Goal: Transaction & Acquisition: Subscribe to service/newsletter

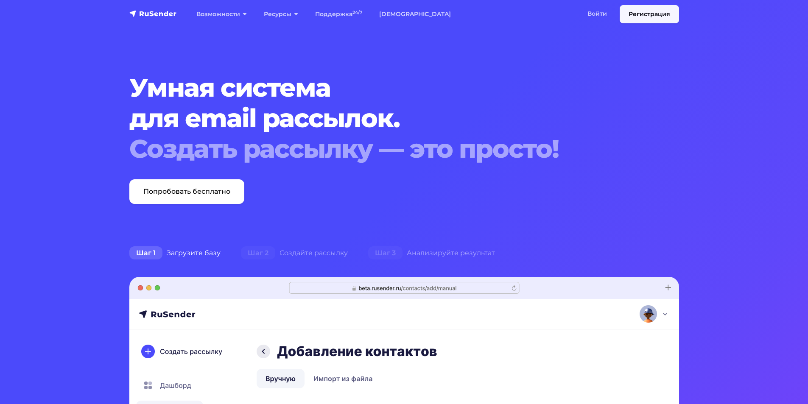
click at [636, 17] on link "Регистрация" at bounding box center [649, 14] width 59 height 18
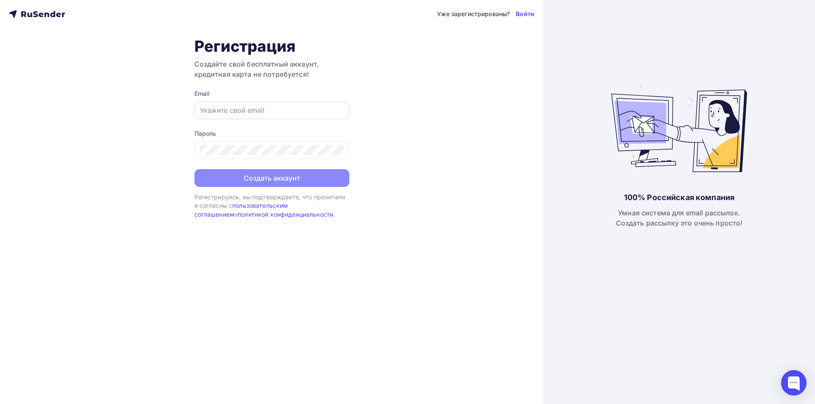
click at [248, 116] on div at bounding box center [271, 110] width 155 height 18
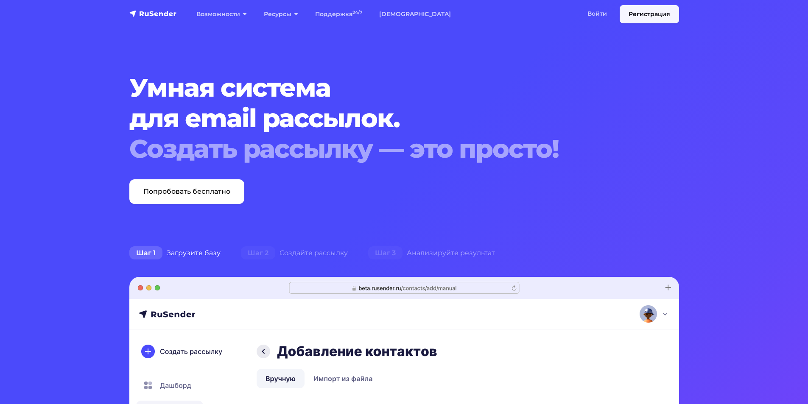
click at [655, 15] on link "Регистрация" at bounding box center [649, 14] width 59 height 18
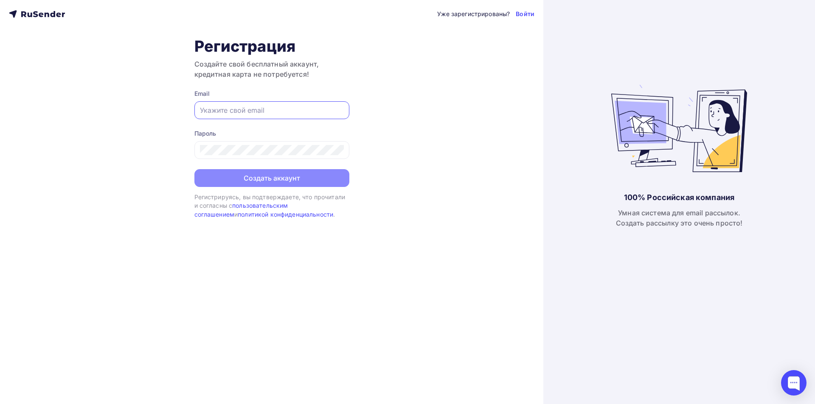
click at [256, 106] on input "text" at bounding box center [272, 110] width 144 height 10
type input "Nik3yakov@yandex.ru"
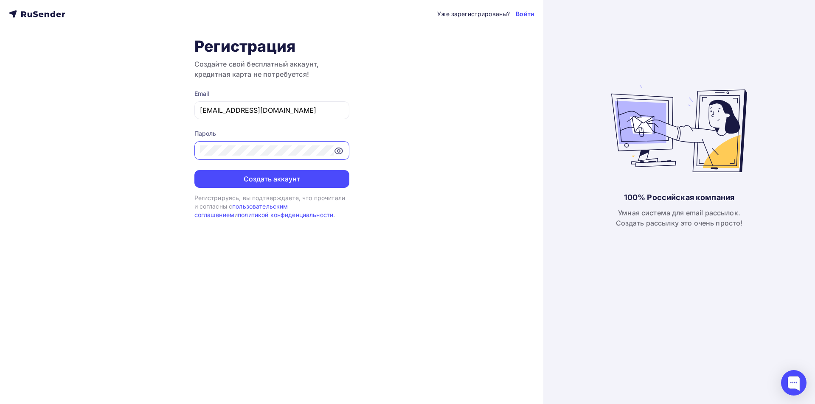
click at [341, 153] on icon at bounding box center [339, 151] width 8 height 6
click at [341, 153] on icon at bounding box center [338, 150] width 7 height 7
click at [336, 154] on icon at bounding box center [339, 151] width 8 height 6
click at [297, 183] on button "Создать аккаунт" at bounding box center [271, 179] width 155 height 18
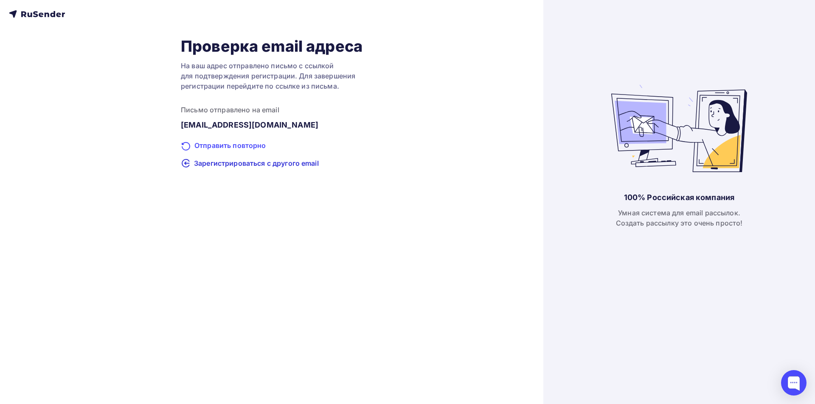
click at [221, 146] on div "Отправить повторно" at bounding box center [272, 145] width 182 height 11
click at [261, 165] on span "Зарегистрироваться с другого email" at bounding box center [256, 163] width 125 height 10
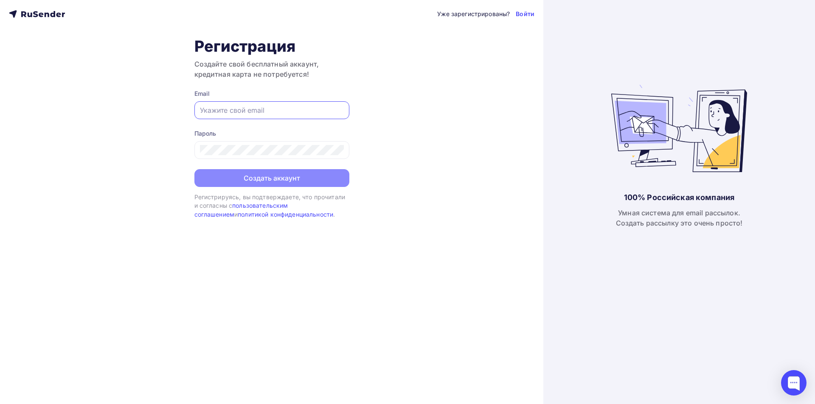
click at [273, 109] on input "text" at bounding box center [272, 110] width 144 height 10
type input "Nik113yakov@yandex.ru"
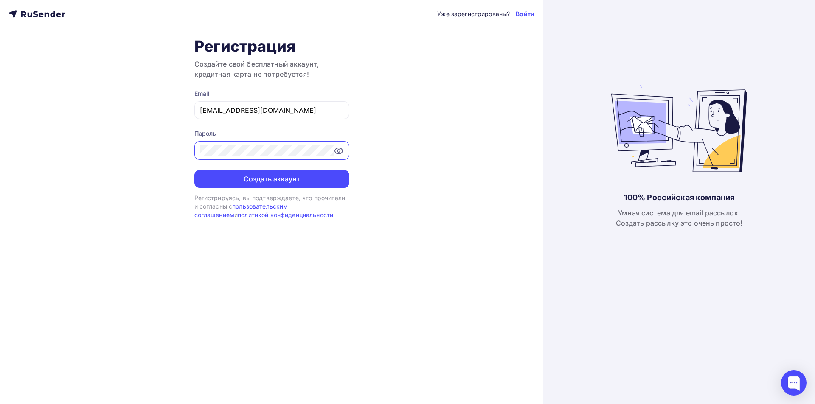
click at [338, 153] on icon at bounding box center [338, 151] width 10 height 10
click at [256, 179] on button "Создать аккаунт" at bounding box center [271, 179] width 155 height 18
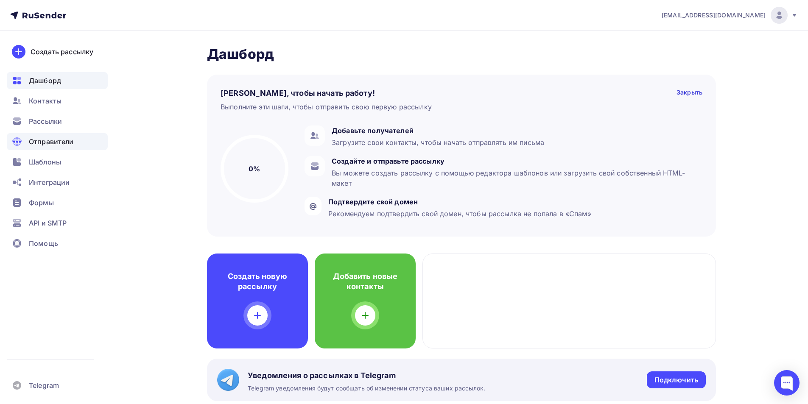
click at [74, 143] on div "Отправители" at bounding box center [57, 141] width 101 height 17
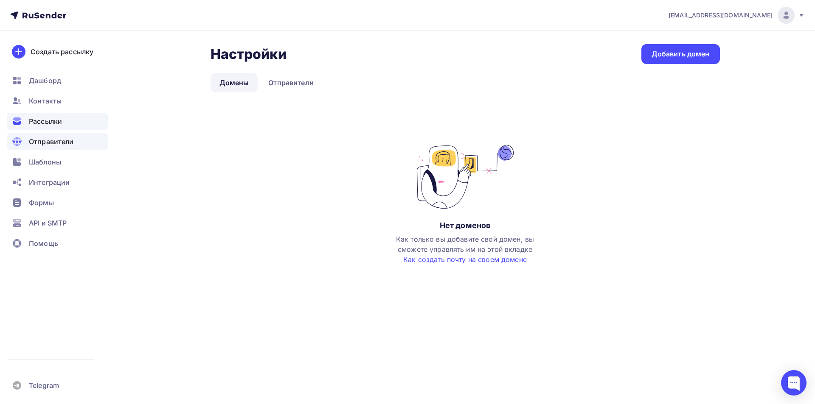
click at [74, 122] on div "Рассылки" at bounding box center [57, 121] width 101 height 17
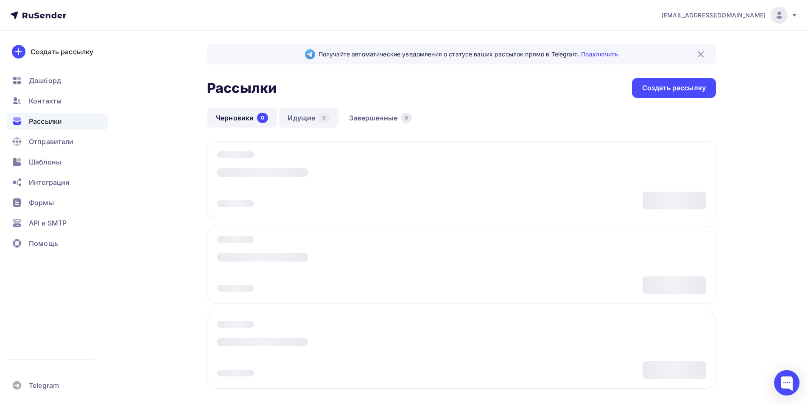
click at [317, 118] on link "Идущие 0" at bounding box center [309, 118] width 60 height 20
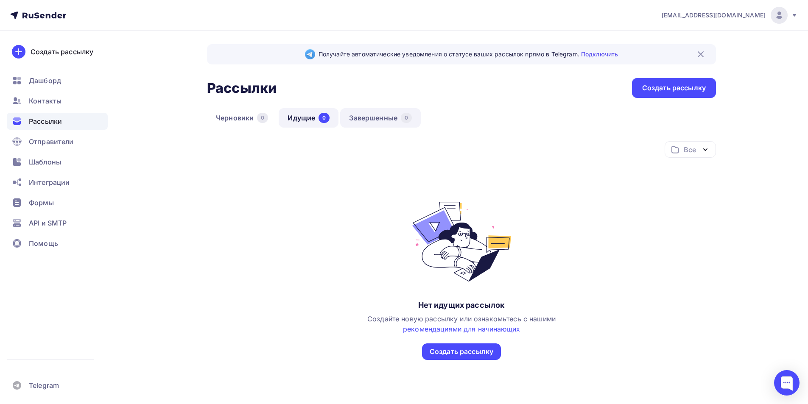
click at [388, 115] on link "Завершенные 0" at bounding box center [380, 118] width 81 height 20
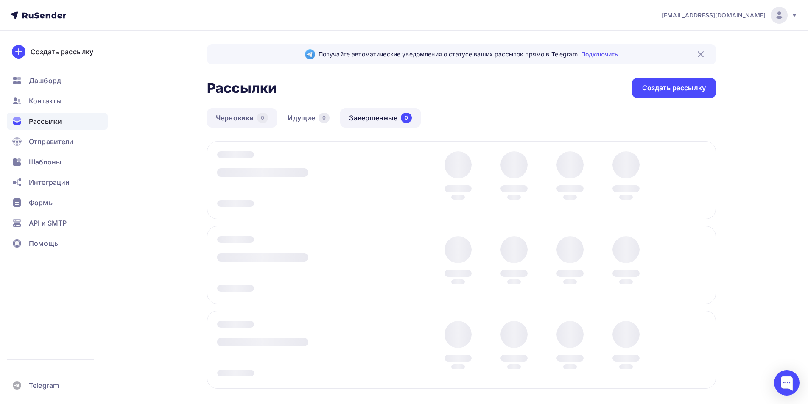
click at [252, 119] on link "Черновики 0" at bounding box center [242, 118] width 70 height 20
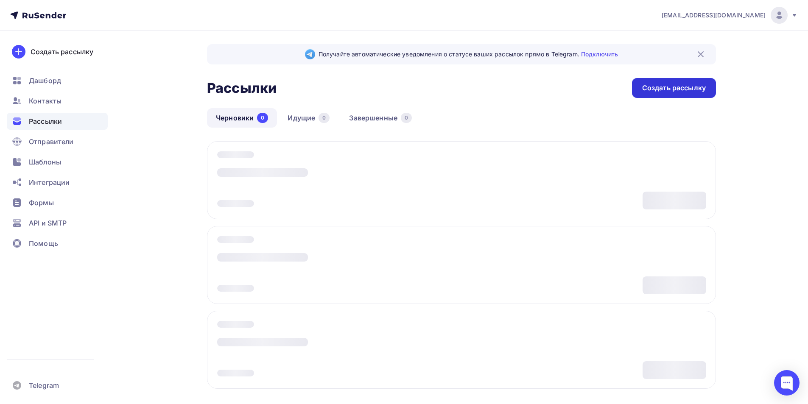
click at [667, 92] on div "Создать рассылку" at bounding box center [674, 88] width 64 height 10
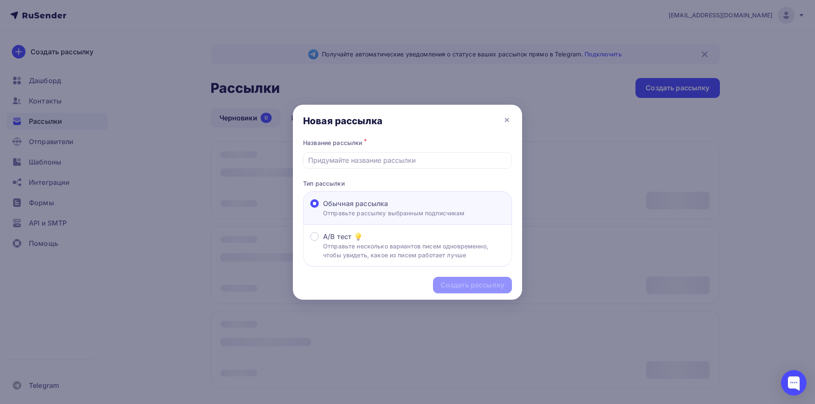
drag, startPoint x: 370, startPoint y: 148, endPoint x: 409, endPoint y: 131, distance: 41.8
click at [409, 131] on div "Новая рассылка" at bounding box center [407, 121] width 229 height 32
click at [363, 145] on div "Название рассылки *" at bounding box center [407, 143] width 209 height 12
click at [358, 136] on div "Новая рассылка" at bounding box center [407, 121] width 229 height 32
click at [386, 146] on div "Название рассылки *" at bounding box center [407, 143] width 209 height 12
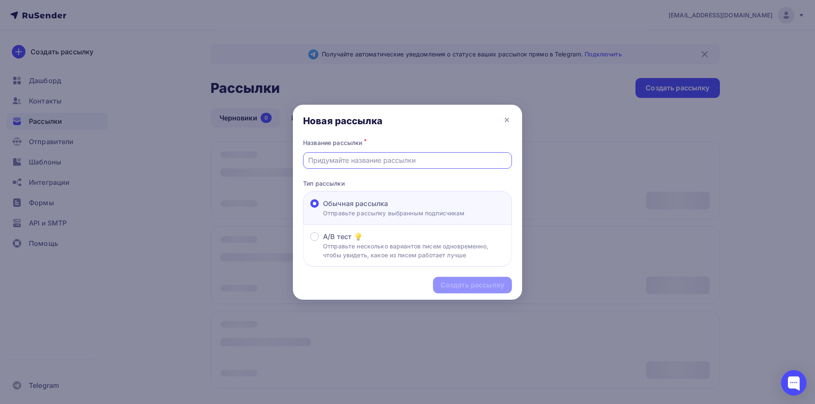
click at [363, 161] on input "text" at bounding box center [407, 160] width 199 height 10
click at [409, 248] on p "Отправьте несколько вариантов писем одновременно, чтобы увидеть, какое из писем…" at bounding box center [414, 251] width 182 height 18
click at [323, 242] on input "A/B тест Отправьте несколько вариантов писем одновременно, чтобы увидеть, какое…" at bounding box center [323, 242] width 0 height 0
click at [427, 203] on div "Обычная рассылка" at bounding box center [394, 204] width 142 height 10
click at [323, 209] on input "Обычная рассылка Отправьте рассылку выбранным подписчикам" at bounding box center [323, 209] width 0 height 0
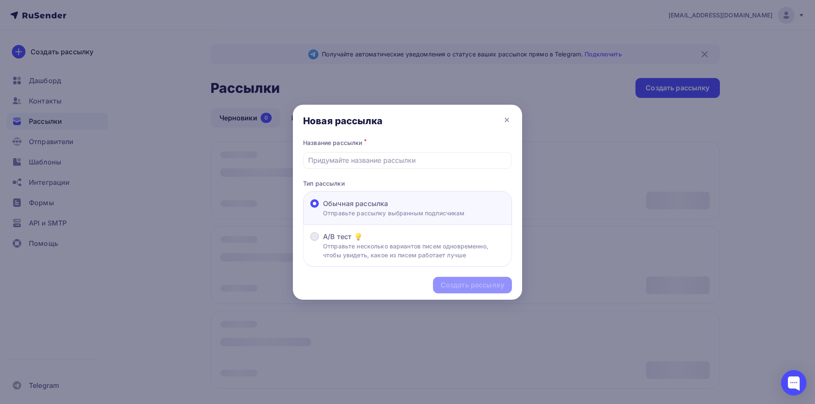
click at [379, 232] on div "A/B тест" at bounding box center [414, 237] width 182 height 10
click at [323, 242] on input "A/B тест Отправьте несколько вариантов писем одновременно, чтобы увидеть, какое…" at bounding box center [323, 242] width 0 height 0
click at [371, 159] on input "text" at bounding box center [407, 160] width 199 height 10
type input "N"
type input "Тест ссылки по Сталину"
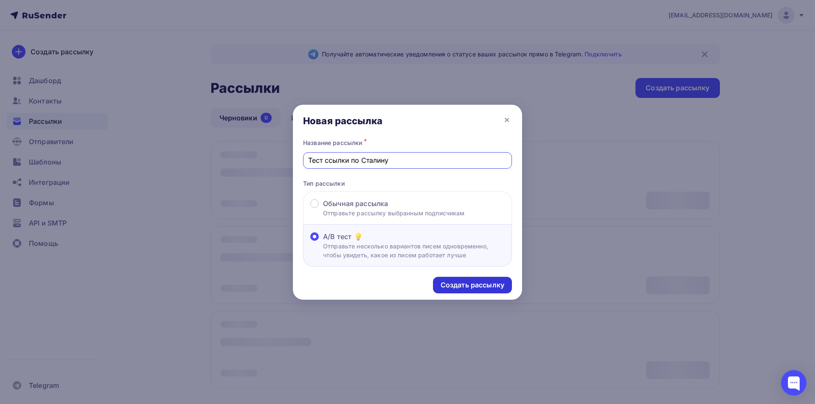
click at [464, 287] on div "Создать рассылку" at bounding box center [472, 285] width 64 height 10
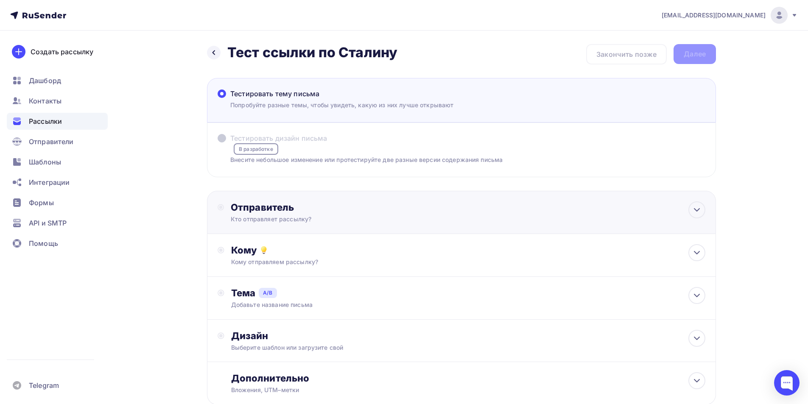
click at [387, 218] on div "Кто отправляет рассылку?" at bounding box center [313, 219] width 165 height 8
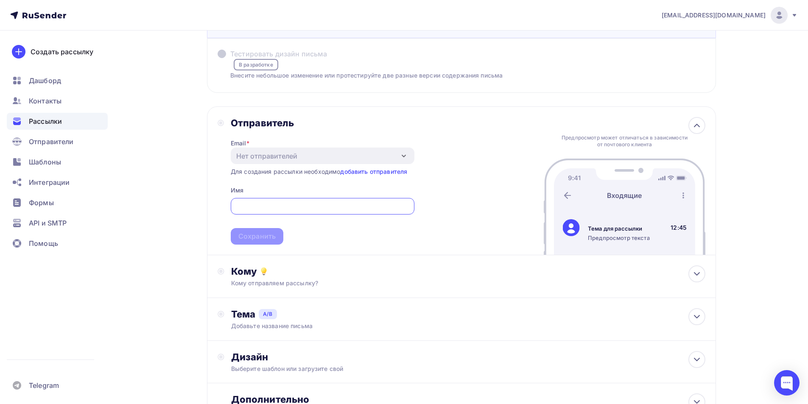
scroll to position [85, 0]
click at [303, 202] on div at bounding box center [323, 206] width 184 height 17
click at [360, 172] on link "добавить отправителя" at bounding box center [373, 171] width 67 height 7
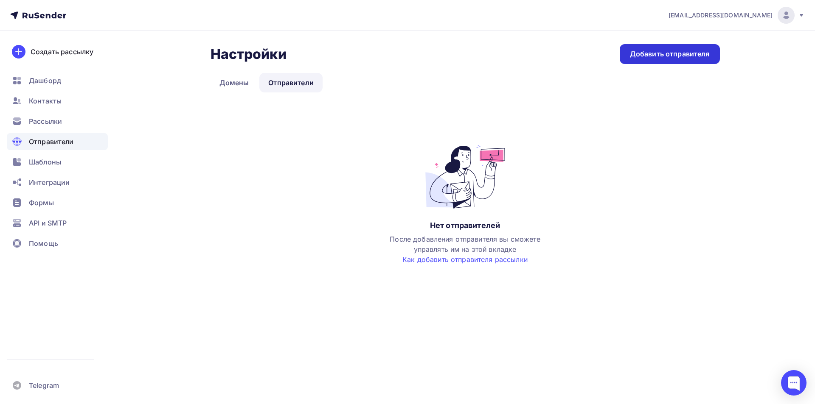
click at [674, 59] on div "Добавить отправителя" at bounding box center [669, 54] width 100 height 20
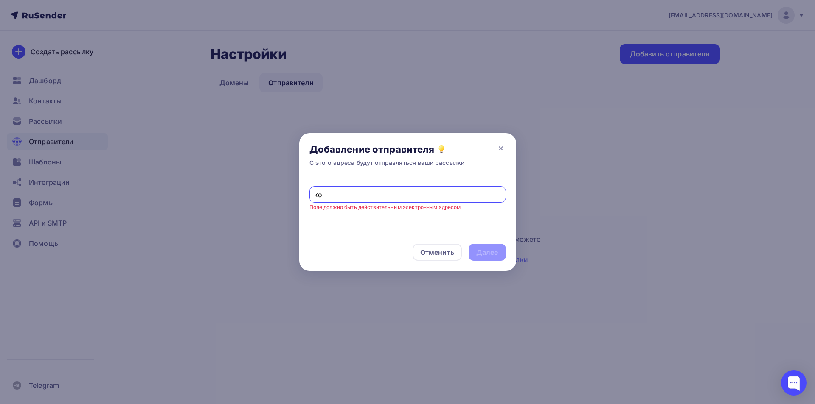
type input "к"
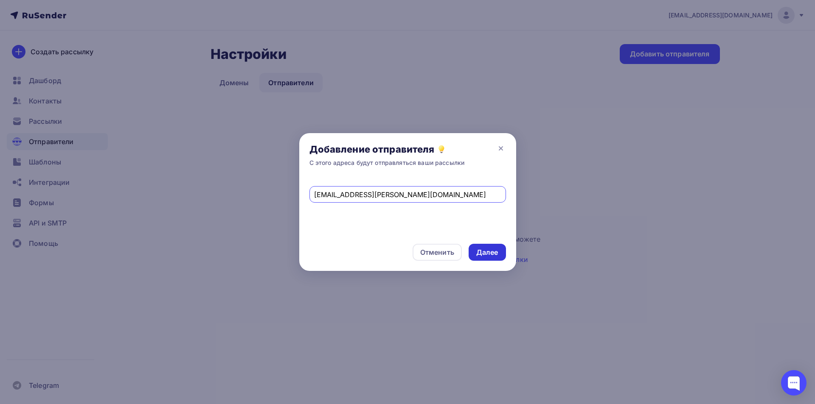
type input "SlavaRossii@goida.ru"
click at [488, 253] on div "Далее" at bounding box center [487, 253] width 22 height 10
drag, startPoint x: 398, startPoint y: 196, endPoint x: 313, endPoint y: 198, distance: 84.9
click at [313, 198] on div "SlavaRossii@goida.ru" at bounding box center [407, 194] width 196 height 17
type input "n"
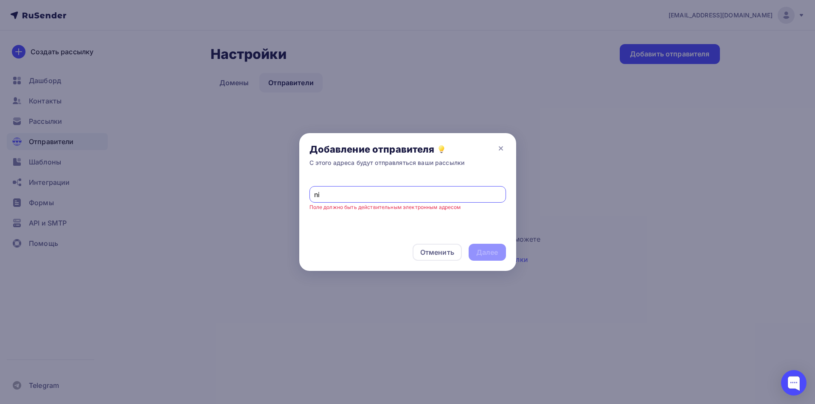
type input "n"
click at [501, 260] on div "Далее" at bounding box center [486, 252] width 37 height 17
click at [326, 194] on input "Nik3yakov@yandex.ru" at bounding box center [407, 195] width 187 height 10
click at [328, 195] on input "Nik3yakov@yandex.ru" at bounding box center [407, 195] width 187 height 10
click at [491, 253] on div "Далее" at bounding box center [487, 253] width 22 height 10
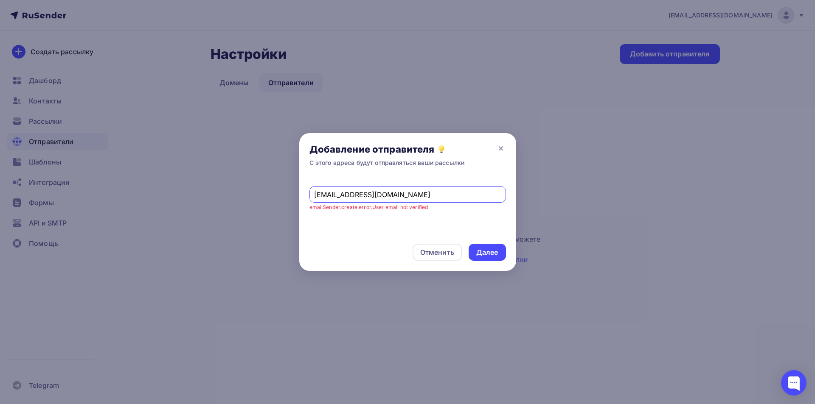
click at [317, 196] on input "Nik113yakov@yandex.ru" at bounding box center [407, 195] width 187 height 10
type input "[EMAIL_ADDRESS][DOMAIN_NAME]"
click at [495, 251] on div "Далее" at bounding box center [487, 253] width 22 height 10
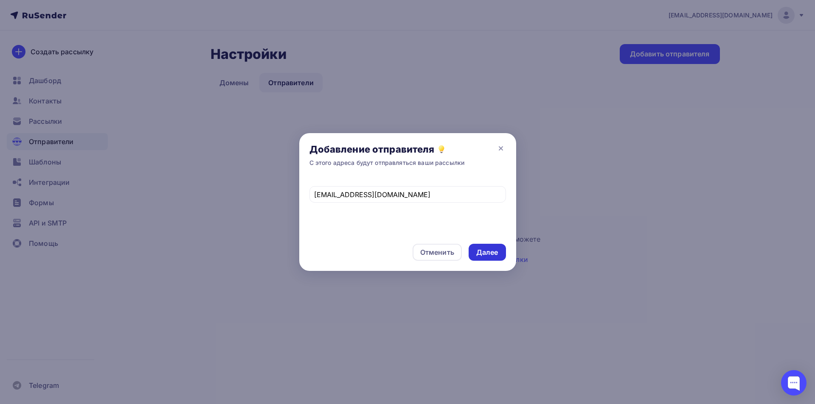
click at [495, 251] on div "Далее" at bounding box center [487, 253] width 22 height 10
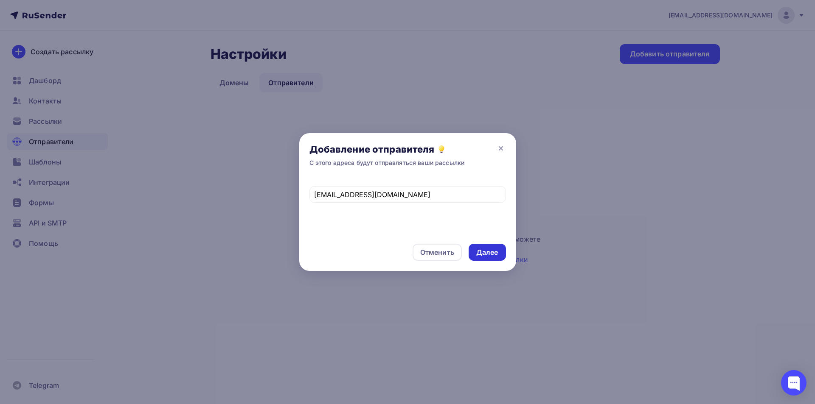
click at [495, 251] on div "Далее" at bounding box center [487, 253] width 22 height 10
drag, startPoint x: 399, startPoint y: 199, endPoint x: 221, endPoint y: 201, distance: 178.6
click at [221, 201] on div "Добавление отправителя С этого адреса будут отправляться ваши рассылки nik113ya…" at bounding box center [407, 202] width 815 height 404
click at [216, 203] on div at bounding box center [407, 202] width 815 height 404
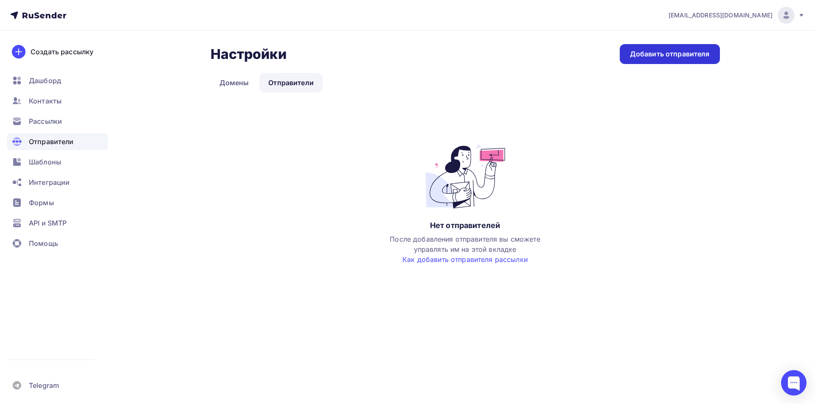
click at [670, 53] on div "Добавить отправителя" at bounding box center [670, 54] width 80 height 10
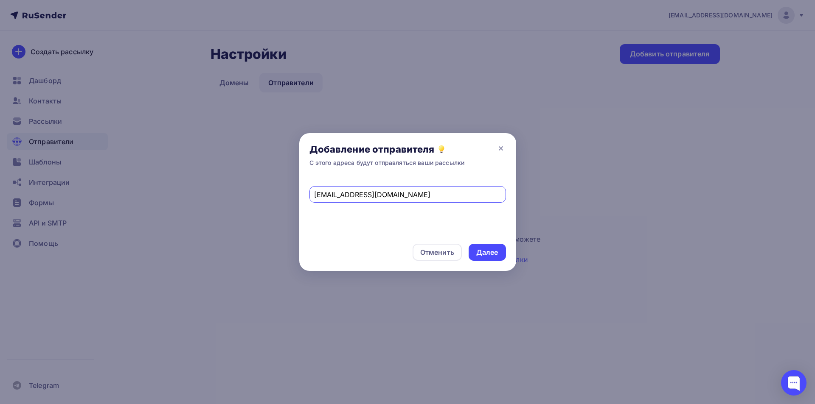
type input "[EMAIL_ADDRESS][DOMAIN_NAME]"
click at [496, 256] on div "Далее" at bounding box center [487, 253] width 22 height 10
click at [485, 245] on div "Далее" at bounding box center [486, 252] width 37 height 17
drag, startPoint x: 389, startPoint y: 195, endPoint x: 257, endPoint y: 198, distance: 132.4
click at [257, 198] on div "Добавление отправителя С этого адреса будут отправляться ваши рассылки nik113ya…" at bounding box center [407, 202] width 815 height 404
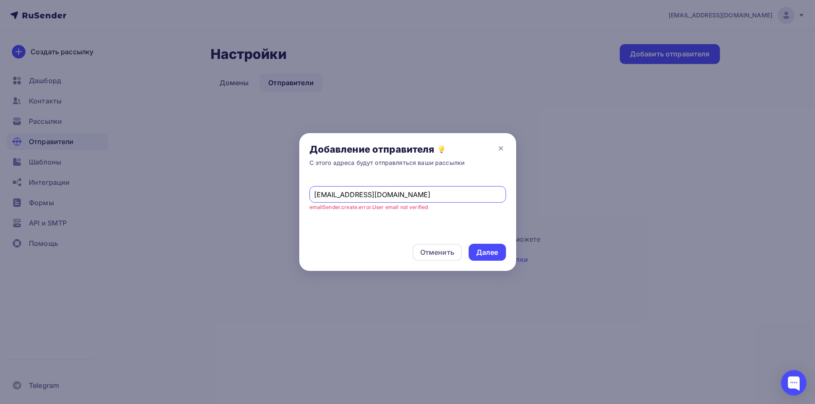
click at [228, 190] on div at bounding box center [407, 202] width 815 height 404
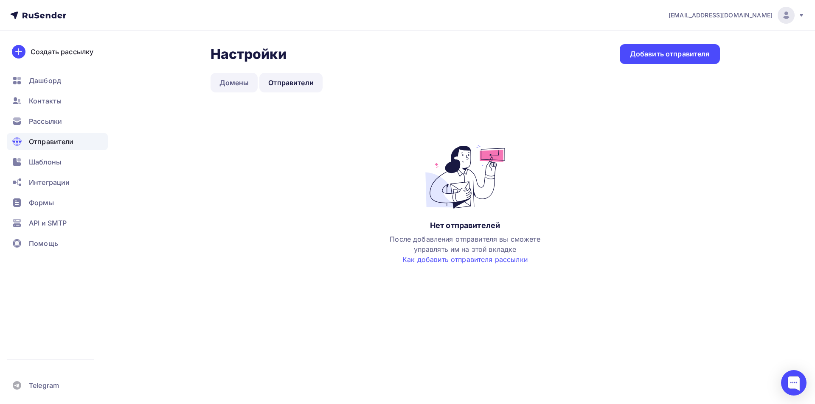
click at [226, 83] on link "Домены" at bounding box center [234, 83] width 48 height 20
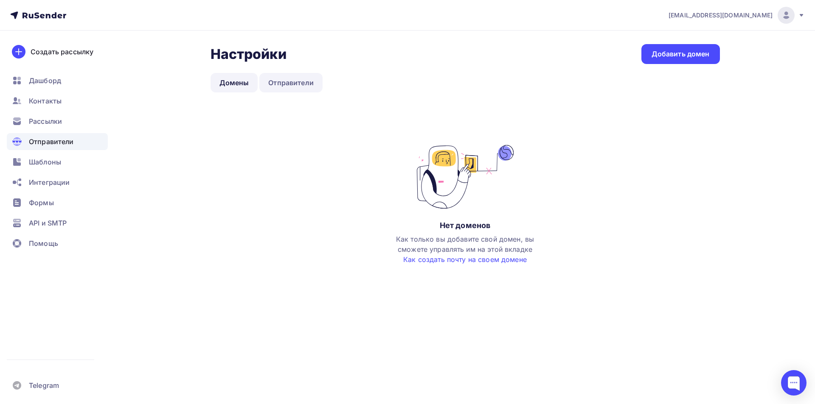
click at [270, 83] on link "Отправители" at bounding box center [290, 83] width 63 height 20
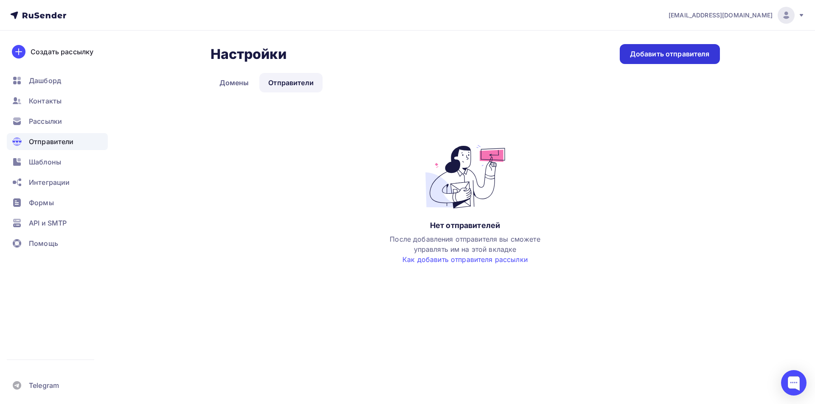
click at [661, 50] on div "Добавить отправителя" at bounding box center [670, 54] width 80 height 10
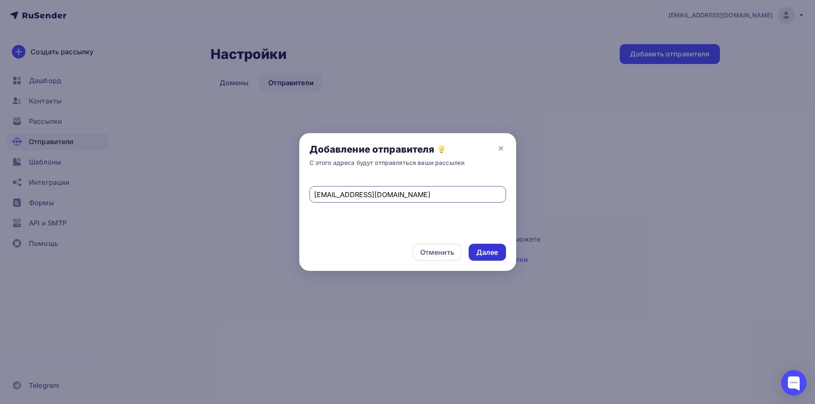
click at [492, 260] on div "Далее" at bounding box center [486, 252] width 37 height 17
drag, startPoint x: 310, startPoint y: 206, endPoint x: 436, endPoint y: 214, distance: 125.8
click at [436, 214] on div "nik113yakov@gmail.com emailSender.create.error.User email not verified" at bounding box center [407, 205] width 217 height 56
click at [432, 206] on span "nik113yakov@gmail.com emailSender.create.error.User email not verified" at bounding box center [407, 194] width 196 height 34
drag, startPoint x: 426, startPoint y: 205, endPoint x: 406, endPoint y: 204, distance: 20.0
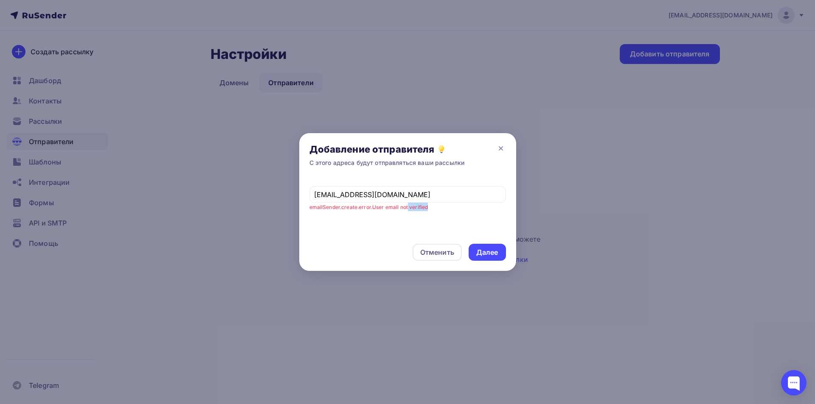
click at [406, 204] on small "emailSender.create.error.User email not verified" at bounding box center [368, 207] width 119 height 6
drag, startPoint x: 395, startPoint y: 193, endPoint x: 360, endPoint y: 196, distance: 35.0
click at [360, 196] on input "nik113yakov@gmail.com" at bounding box center [407, 195] width 187 height 10
click at [490, 255] on div "Далее" at bounding box center [487, 253] width 22 height 10
click at [362, 196] on input "nik113yakov@uandex.ru" at bounding box center [407, 195] width 187 height 10
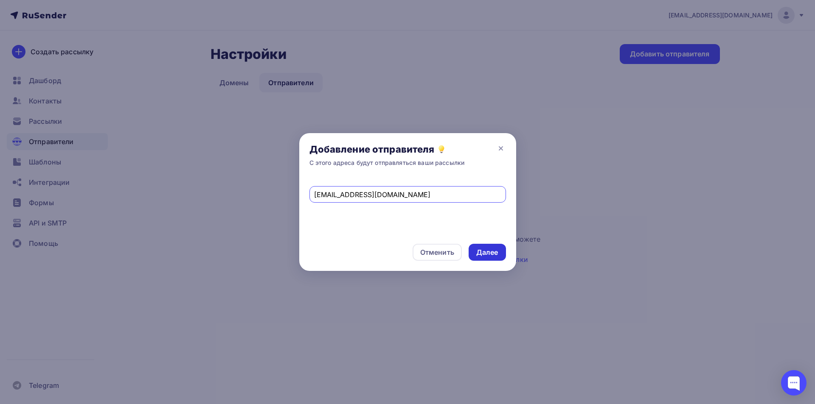
type input "[EMAIL_ADDRESS][DOMAIN_NAME]"
click at [484, 252] on div "Далее" at bounding box center [487, 253] width 22 height 10
click at [432, 259] on div "Отменить" at bounding box center [436, 252] width 49 height 17
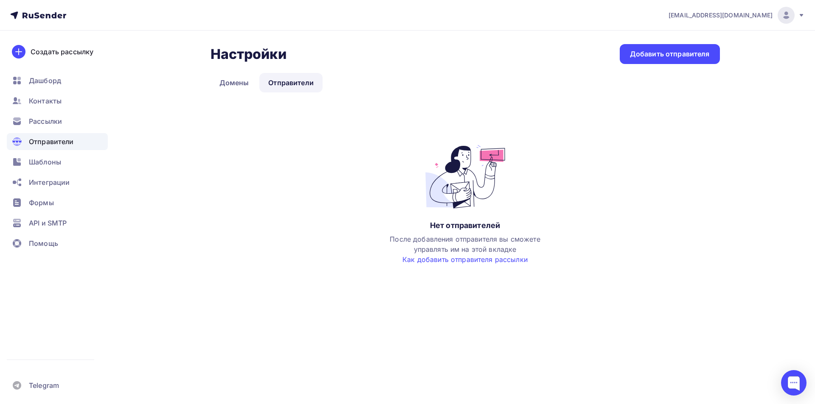
click at [779, 12] on div at bounding box center [785, 15] width 17 height 17
click at [721, 34] on link "Аккаунт" at bounding box center [728, 37] width 143 height 17
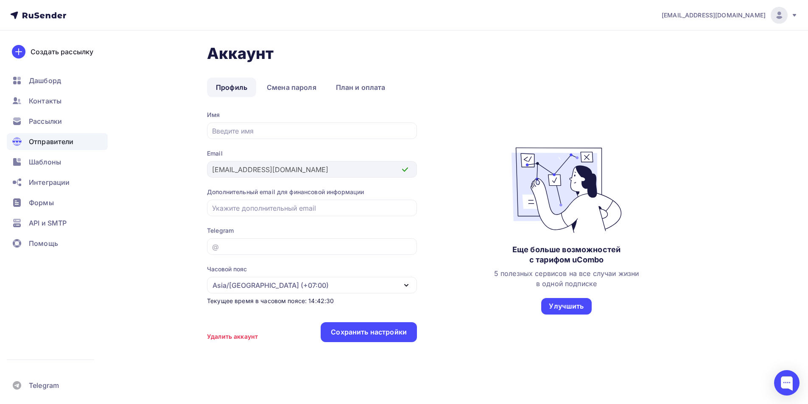
click at [57, 134] on div "Отправители" at bounding box center [57, 141] width 101 height 17
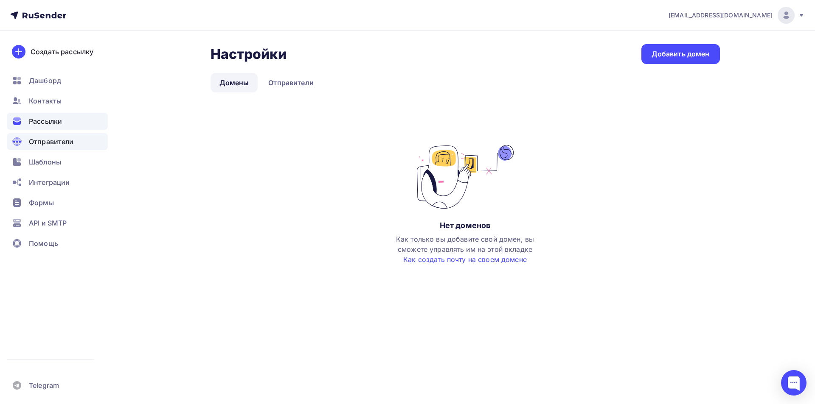
click at [66, 115] on div "Рассылки" at bounding box center [57, 121] width 101 height 17
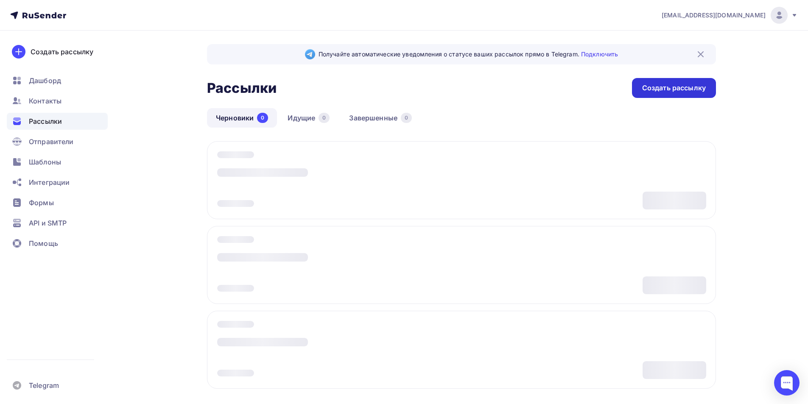
click at [670, 95] on div "Создать рассылку" at bounding box center [674, 88] width 84 height 20
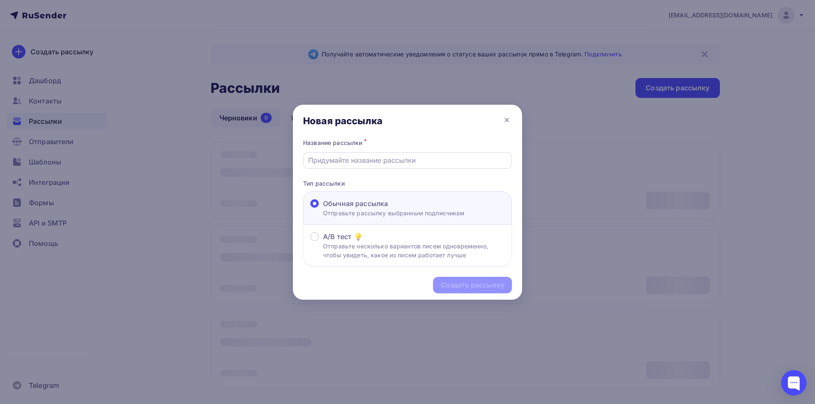
click at [473, 158] on input "text" at bounding box center [407, 160] width 199 height 10
type input "yyty"
click at [461, 276] on div "Создать рассылку" at bounding box center [407, 285] width 229 height 37
click at [461, 284] on div "Создать рассылку" at bounding box center [472, 285] width 64 height 10
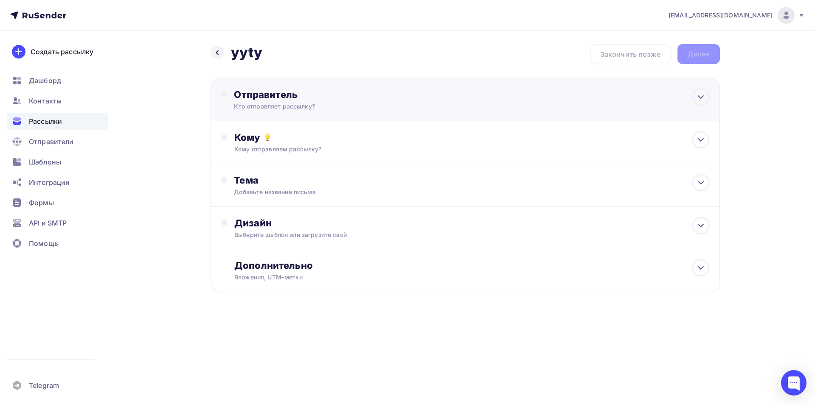
click at [468, 105] on div "Отправитель Кто отправляет рассылку? Email * Нет отправителей Добавить отправит…" at bounding box center [464, 99] width 509 height 43
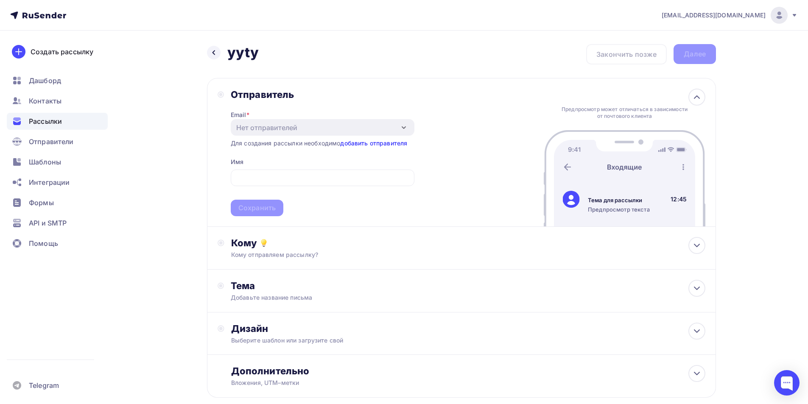
click at [397, 146] on link "добавить отправителя" at bounding box center [373, 143] width 67 height 7
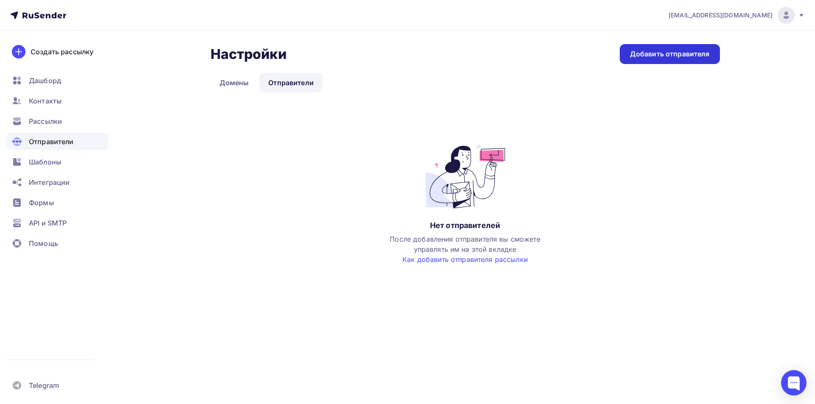
click at [687, 56] on div "Добавить отправителя" at bounding box center [670, 54] width 80 height 10
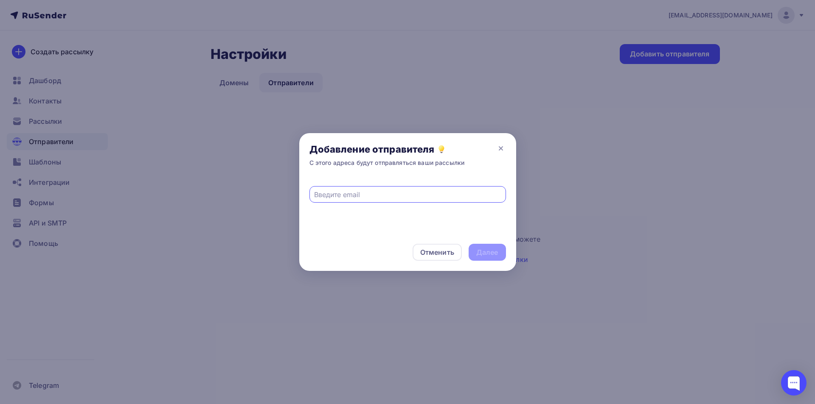
click at [388, 194] on input "text" at bounding box center [407, 195] width 187 height 10
click at [493, 255] on div "Далее" at bounding box center [487, 253] width 22 height 10
click at [317, 195] on input "[EMAIL_ADDRESS][DOMAIN_NAME]" at bounding box center [407, 195] width 187 height 10
type input "Nik113yakov@yandex.ru"
click at [494, 253] on div "Далее" at bounding box center [487, 253] width 22 height 10
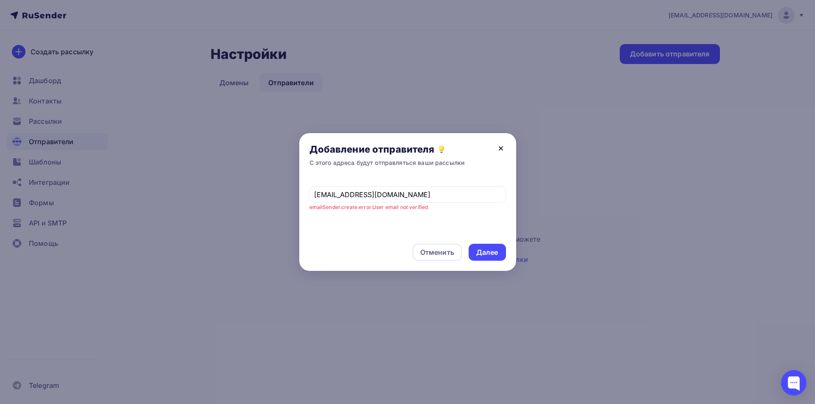
click at [500, 150] on icon at bounding box center [501, 148] width 10 height 10
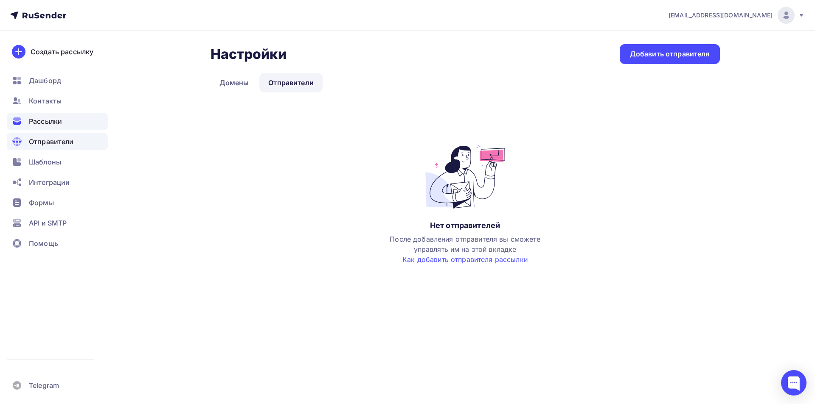
drag, startPoint x: 58, startPoint y: 110, endPoint x: 56, endPoint y: 116, distance: 6.6
click at [58, 114] on ul "Дашборд Контакты Рассылки Отправители Шаблоны Интеграции Формы API и SMTP Помощь" at bounding box center [57, 164] width 101 height 185
click at [56, 116] on span "Рассылки" at bounding box center [45, 121] width 33 height 10
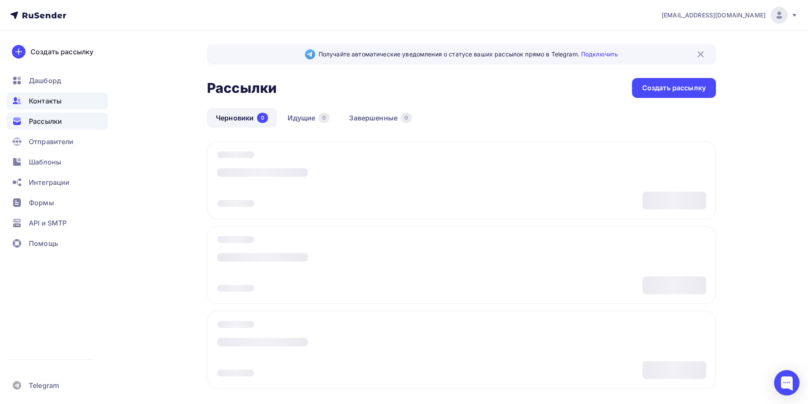
click at [88, 103] on div "Контакты" at bounding box center [57, 100] width 101 height 17
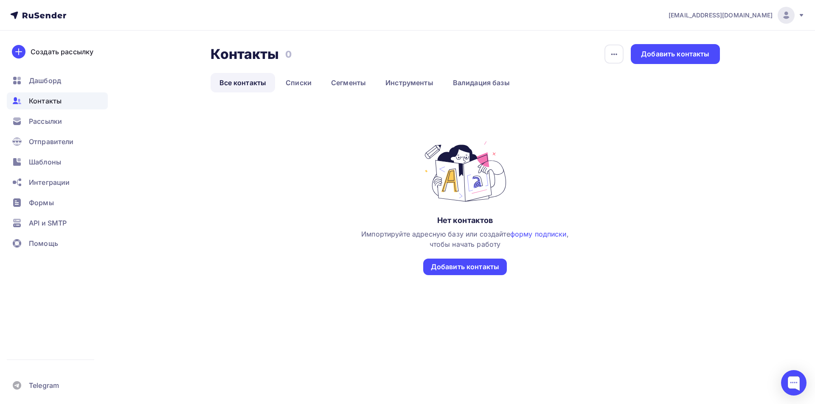
click at [139, 102] on div "Контакты Контакты 0 0 История импорта Добавить контакты Все контакты Списки Сег…" at bounding box center [407, 189] width 695 height 317
click at [682, 57] on div "Добавить контакты" at bounding box center [675, 54] width 68 height 10
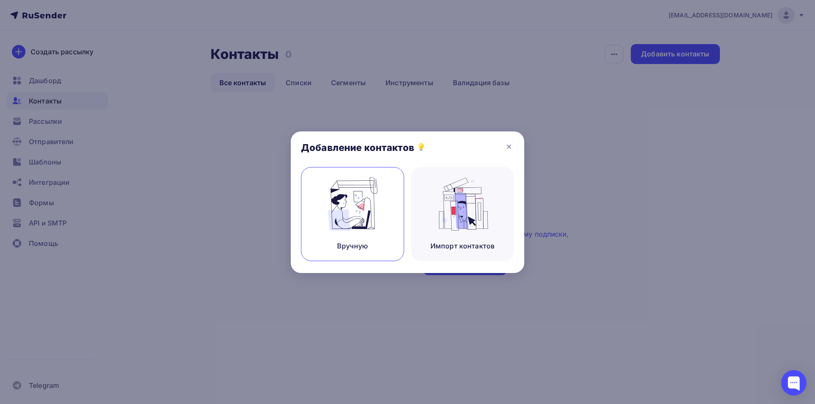
click at [391, 231] on div "Вручную" at bounding box center [352, 214] width 103 height 94
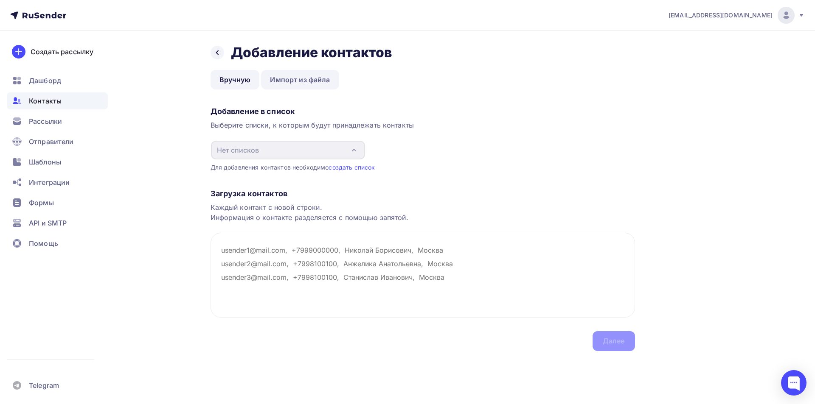
click at [314, 79] on link "Импорт из файла" at bounding box center [300, 80] width 78 height 20
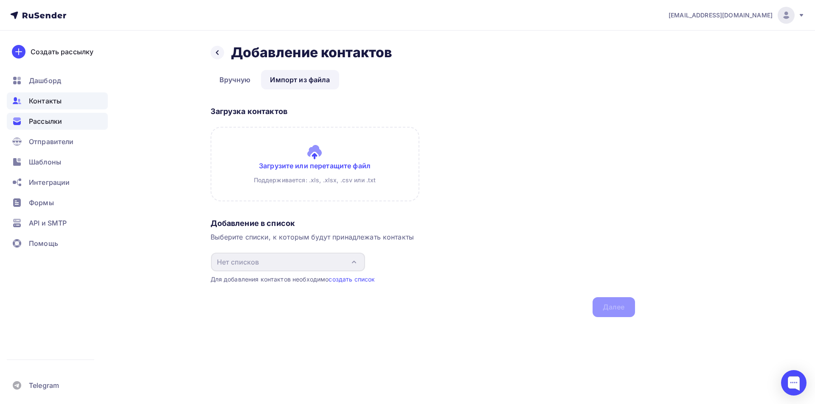
click at [49, 117] on span "Рассылки" at bounding box center [45, 121] width 33 height 10
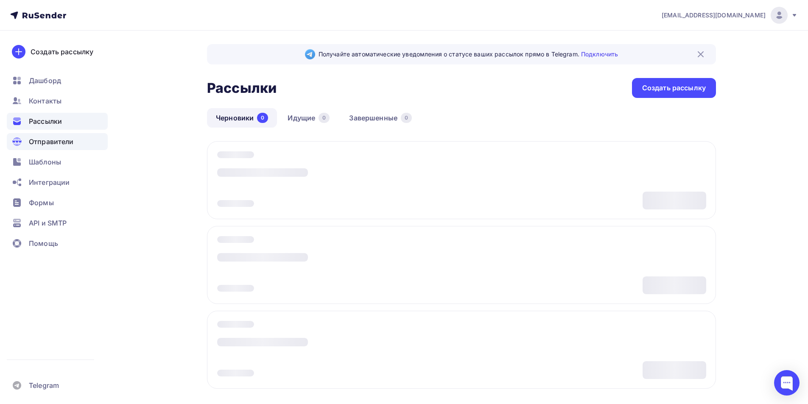
click at [65, 137] on span "Отправители" at bounding box center [51, 142] width 45 height 10
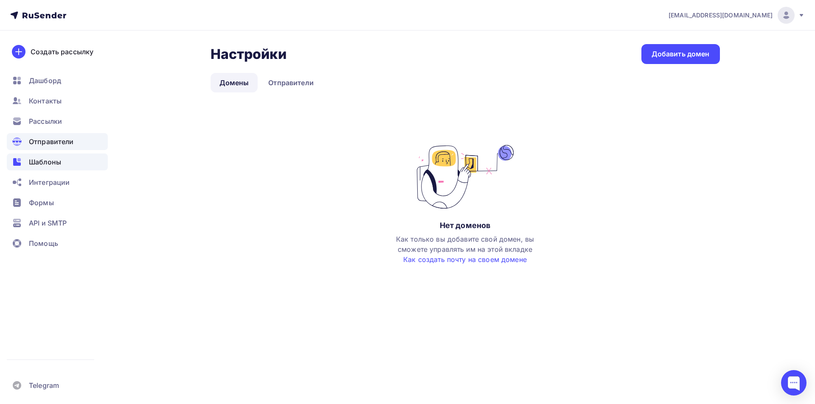
click at [75, 157] on div "Шаблоны" at bounding box center [57, 162] width 101 height 17
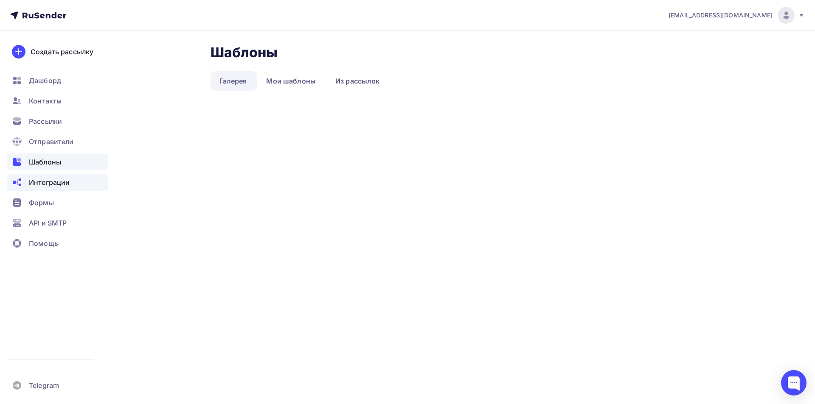
click at [74, 180] on div "Интеграции" at bounding box center [57, 182] width 101 height 17
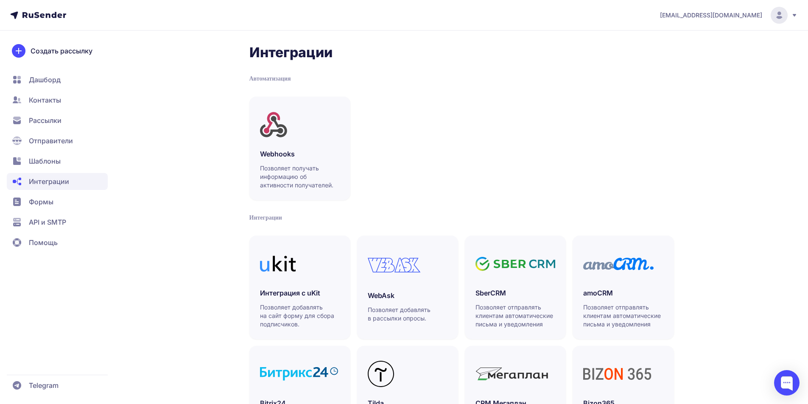
click at [68, 204] on span "Формы" at bounding box center [57, 201] width 101 height 17
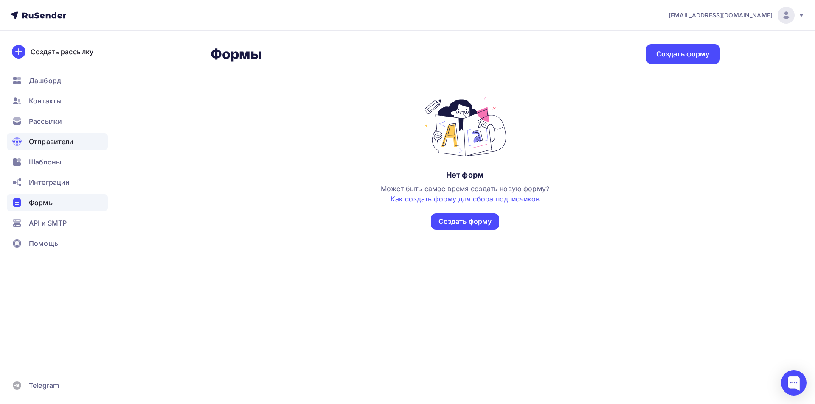
click at [50, 145] on span "Отправители" at bounding box center [51, 142] width 45 height 10
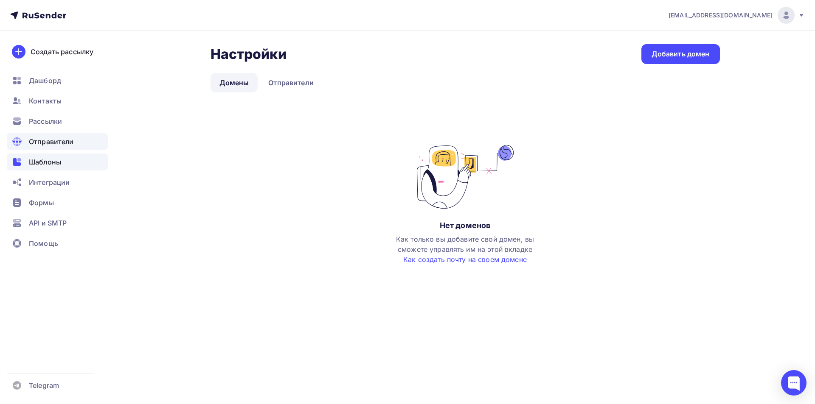
click at [67, 156] on div "Шаблоны" at bounding box center [57, 162] width 101 height 17
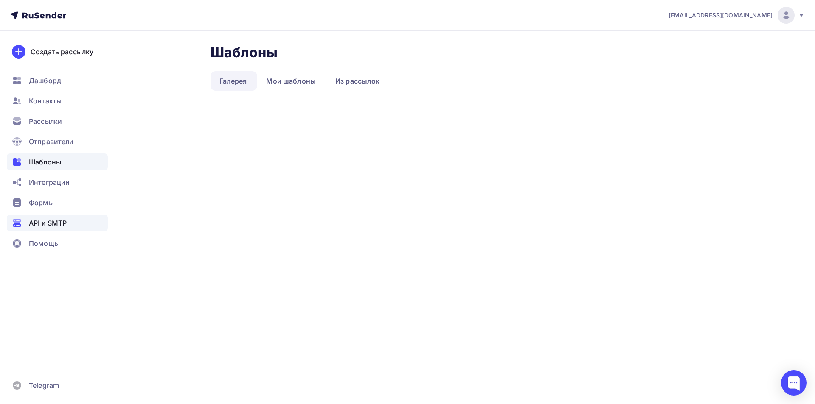
click at [44, 218] on div "API и SMTP" at bounding box center [57, 223] width 101 height 17
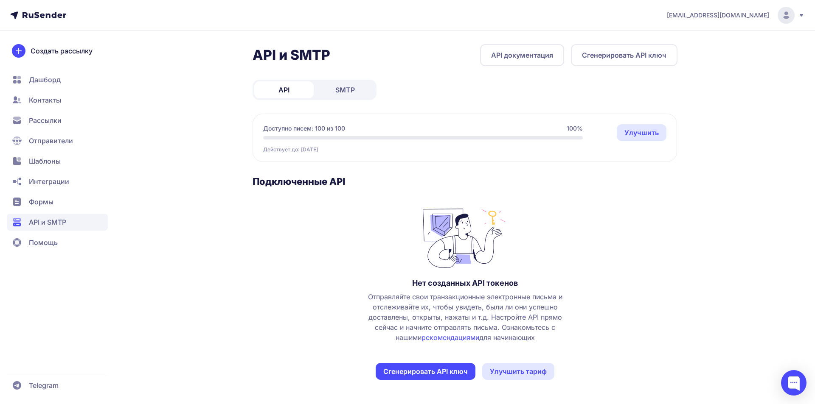
click at [59, 74] on span "Дашборд" at bounding box center [57, 79] width 101 height 17
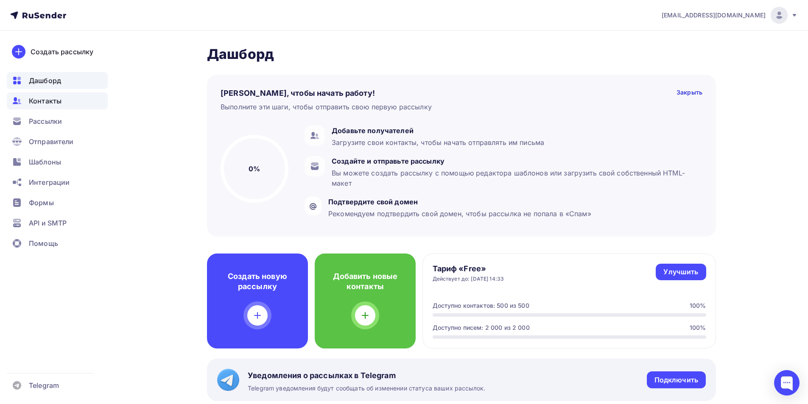
click at [62, 105] on div "Контакты" at bounding box center [57, 100] width 101 height 17
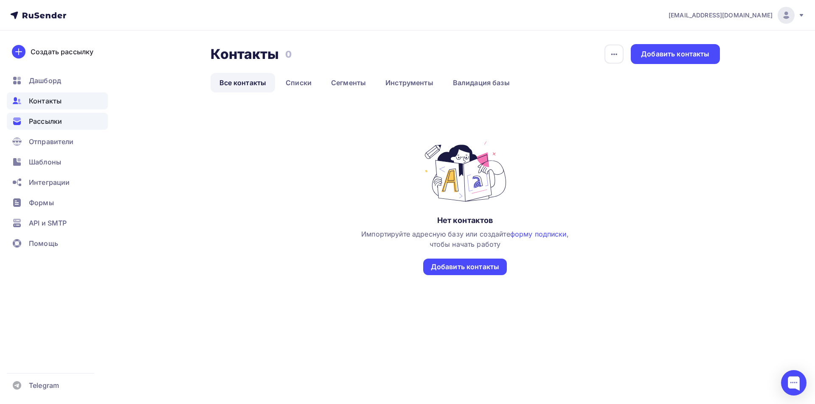
click at [63, 116] on div "Рассылки" at bounding box center [57, 121] width 101 height 17
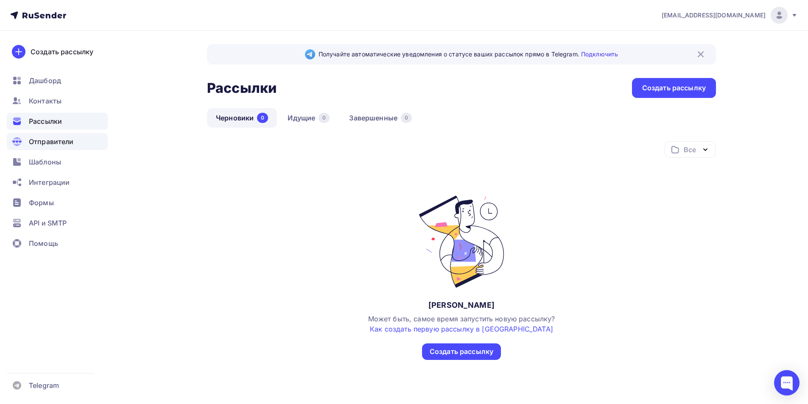
click at [62, 144] on span "Отправители" at bounding box center [51, 142] width 45 height 10
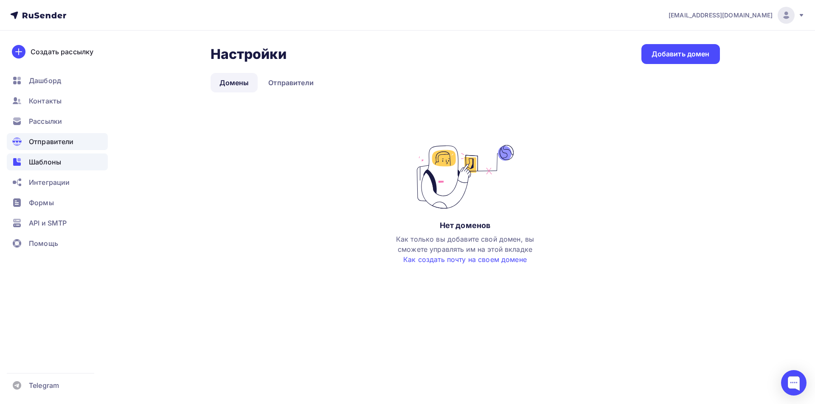
click at [62, 163] on div "Шаблоны" at bounding box center [57, 162] width 101 height 17
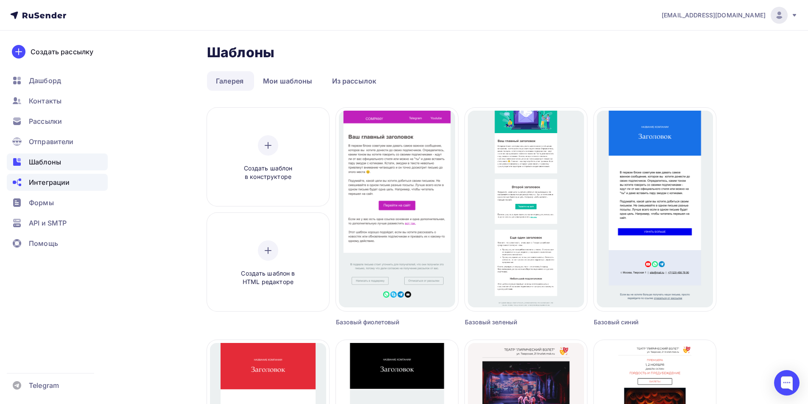
click at [50, 188] on div "Интеграции" at bounding box center [57, 182] width 101 height 17
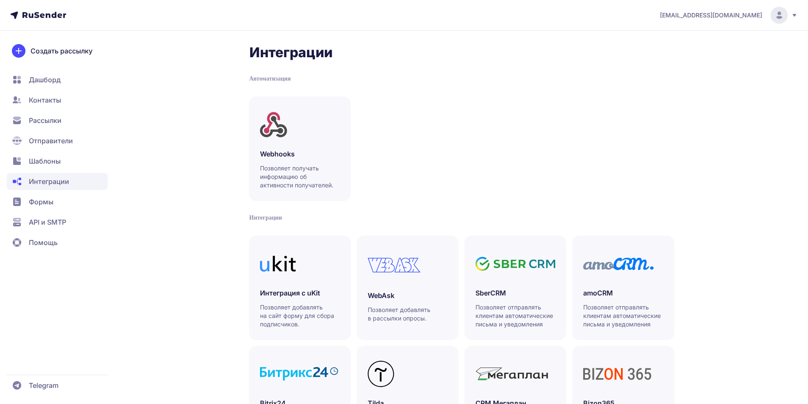
click at [50, 202] on span "Формы" at bounding box center [41, 202] width 25 height 10
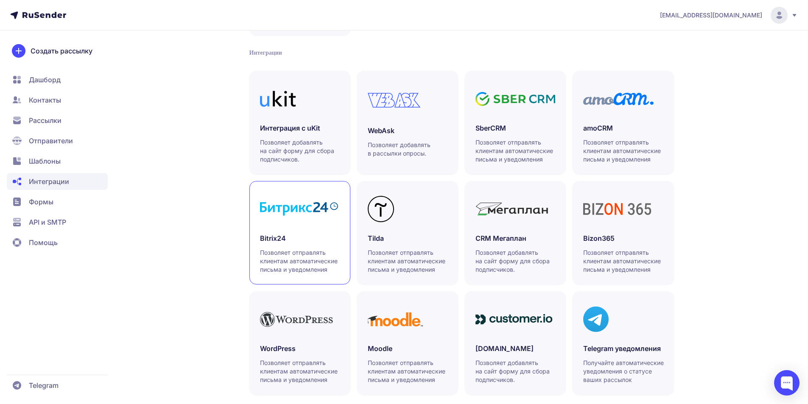
scroll to position [179, 0]
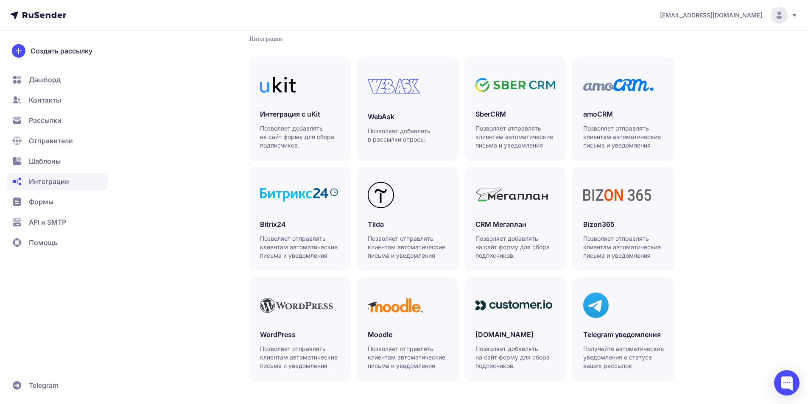
click at [51, 206] on span "Формы" at bounding box center [41, 202] width 25 height 10
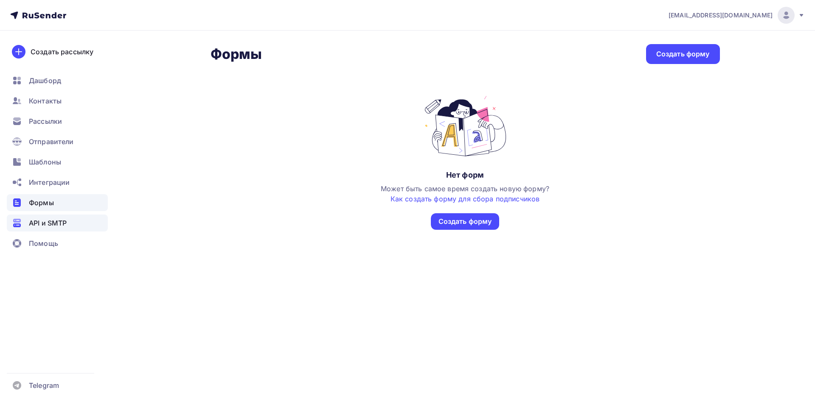
click at [60, 226] on span "API и SMTP" at bounding box center [48, 223] width 38 height 10
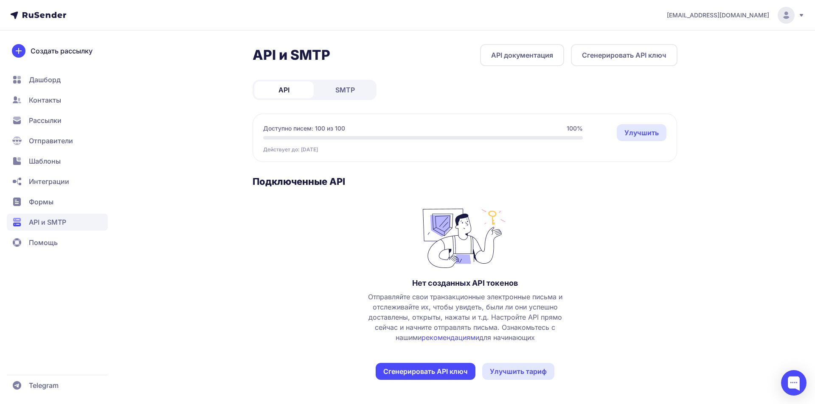
click at [49, 181] on span "Интеграции" at bounding box center [49, 181] width 40 height 10
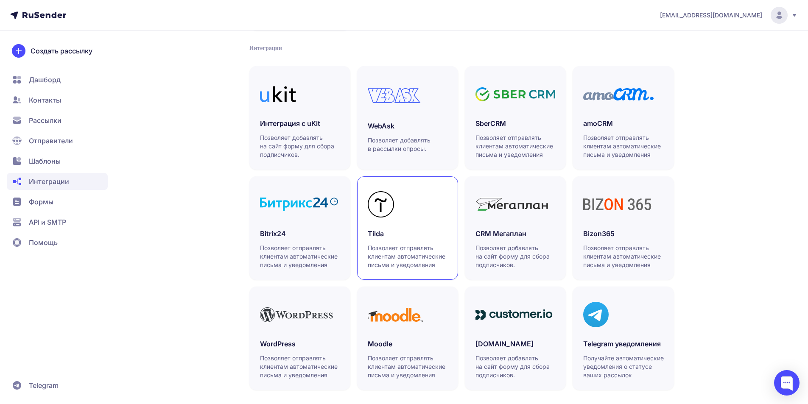
scroll to position [179, 0]
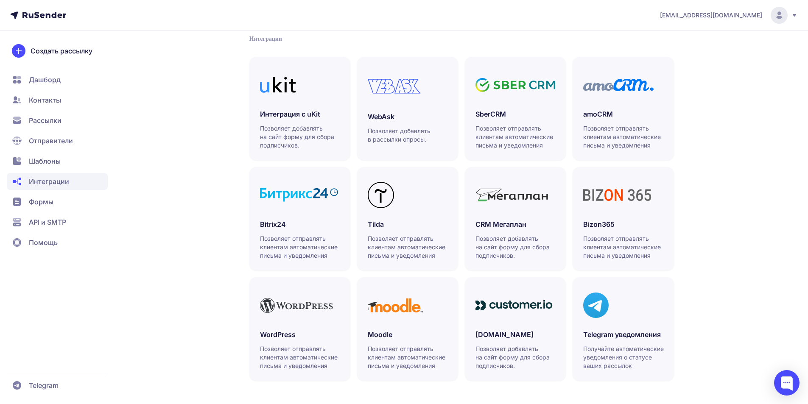
click at [64, 148] on span "Отправители" at bounding box center [57, 140] width 101 height 17
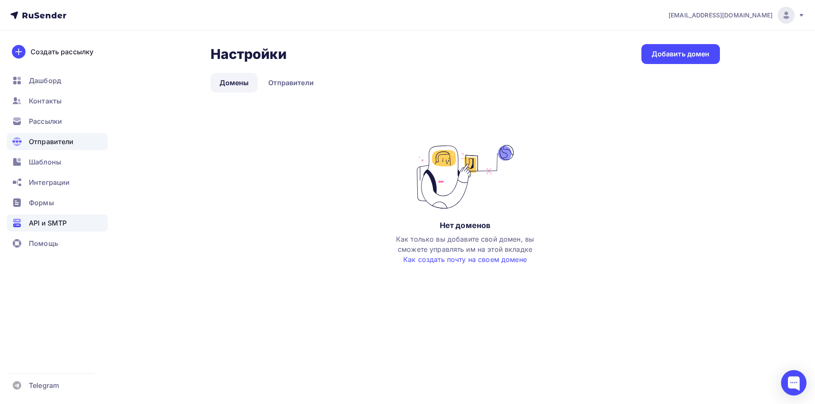
click at [56, 226] on span "API и SMTP" at bounding box center [48, 223] width 38 height 10
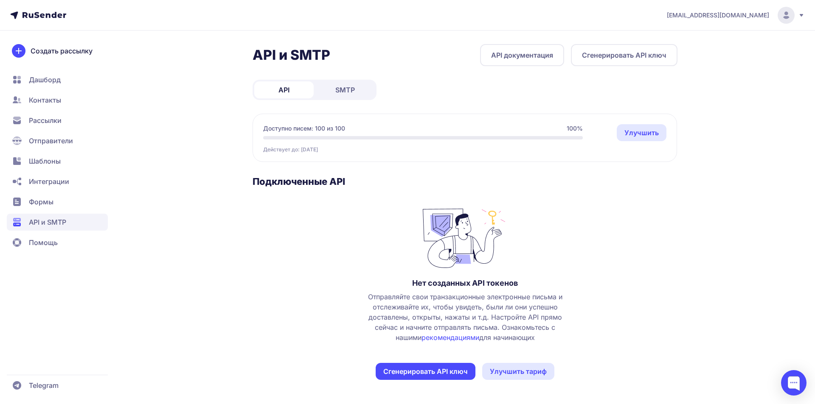
click at [347, 91] on span "SMTP" at bounding box center [345, 90] width 20 height 10
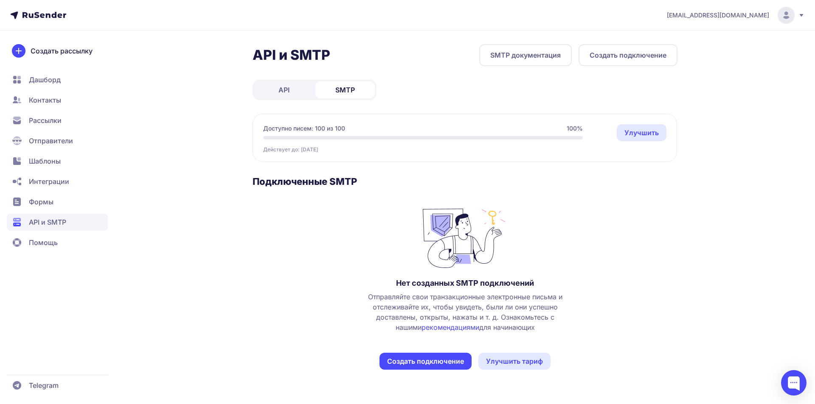
click at [269, 90] on link "API" at bounding box center [283, 89] width 59 height 17
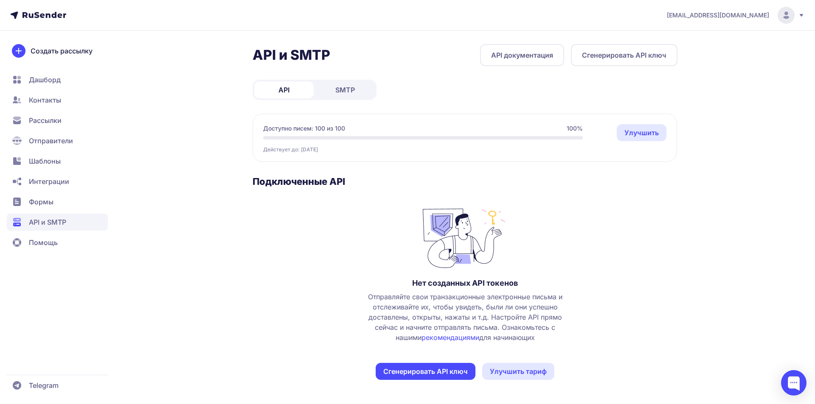
click at [67, 204] on span "Формы" at bounding box center [57, 201] width 101 height 17
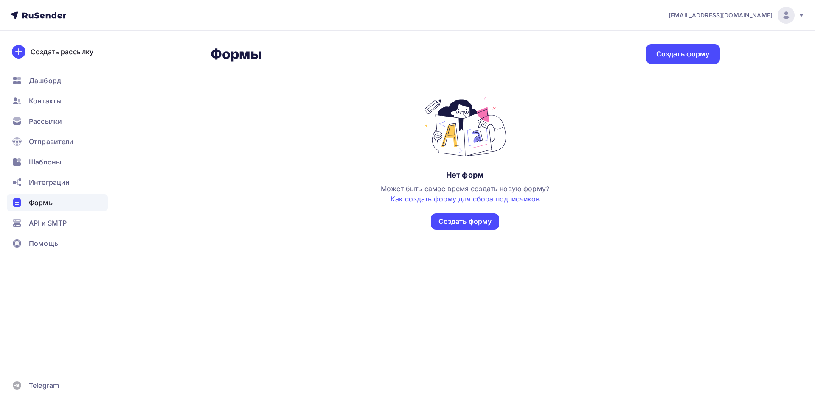
click at [68, 183] on span "Интеграции" at bounding box center [49, 182] width 41 height 10
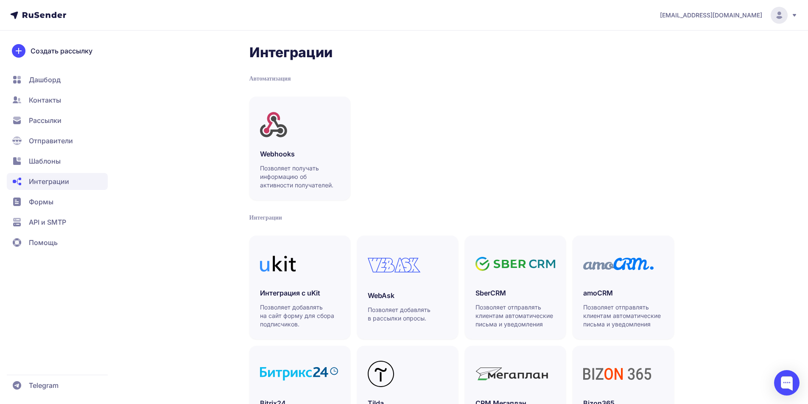
click at [59, 242] on span "Помощь" at bounding box center [57, 242] width 101 height 17
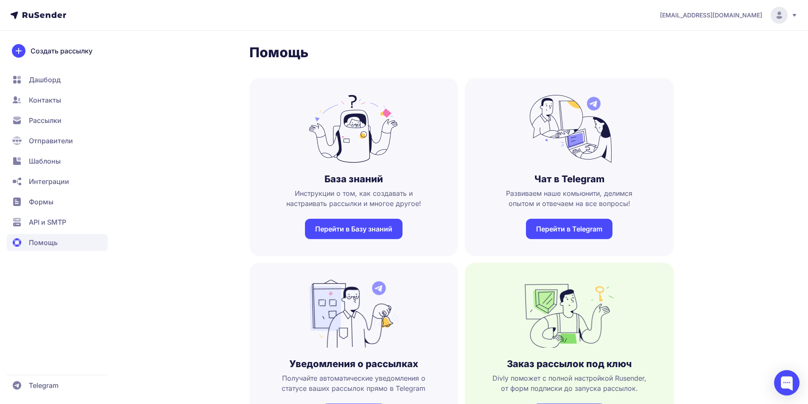
click at [48, 134] on span "Отправители" at bounding box center [57, 140] width 101 height 17
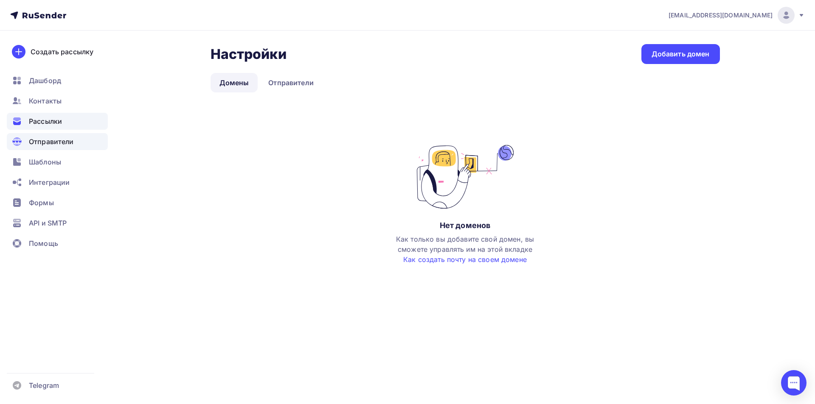
click at [62, 115] on div "Рассылки" at bounding box center [57, 121] width 101 height 17
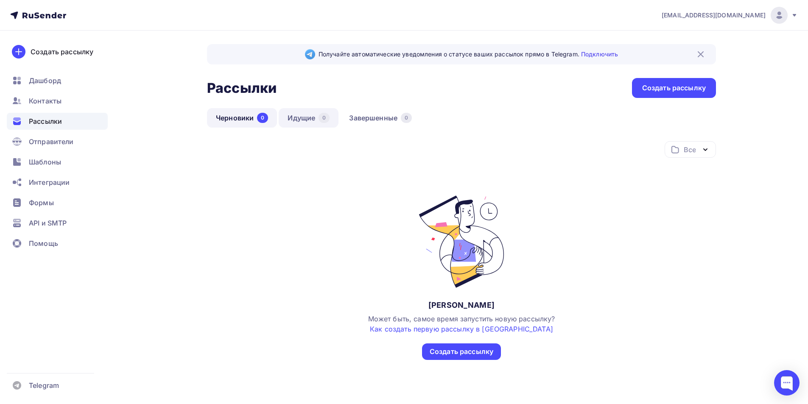
click at [301, 121] on link "Идущие 0" at bounding box center [309, 118] width 60 height 20
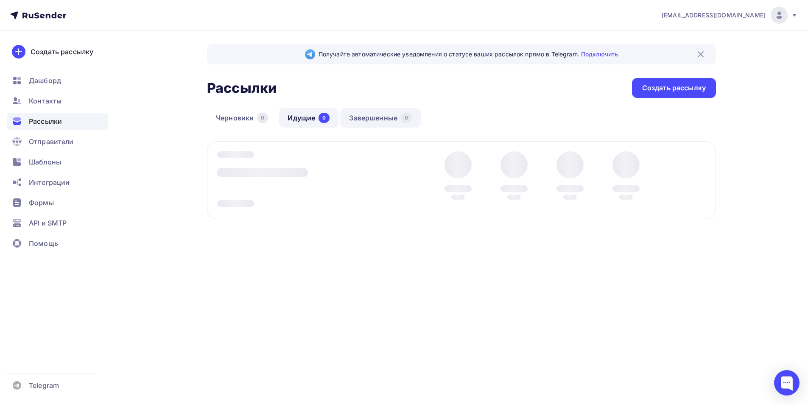
click at [381, 115] on link "Завершенные 0" at bounding box center [380, 118] width 81 height 20
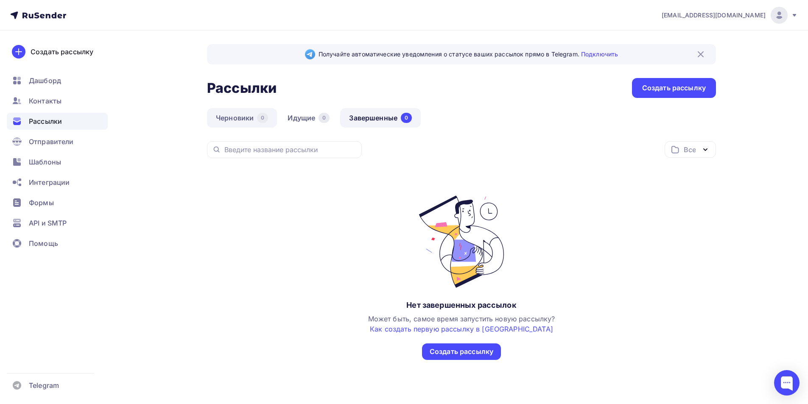
click at [225, 110] on link "Черновики 0" at bounding box center [242, 118] width 70 height 20
click at [98, 115] on div "Рассылки" at bounding box center [57, 121] width 101 height 17
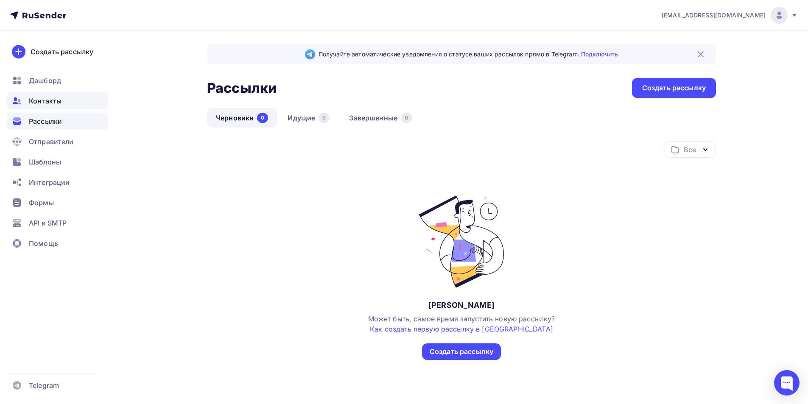
click at [76, 97] on div "Контакты" at bounding box center [57, 100] width 101 height 17
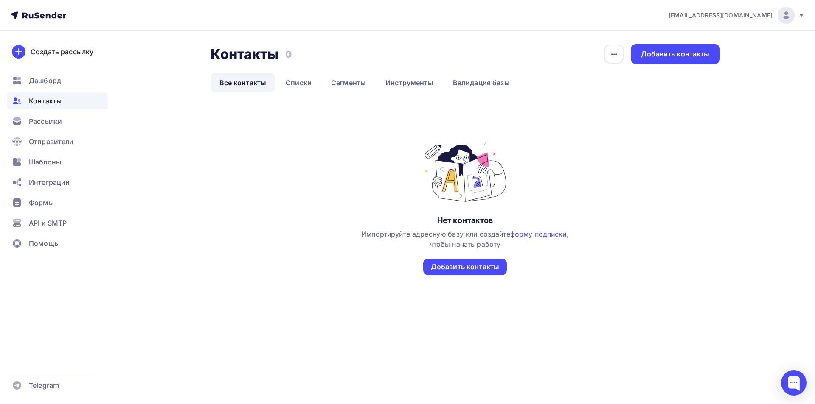
click at [320, 80] on li "Списки" at bounding box center [299, 83] width 45 height 20
click at [428, 91] on link "Инструменты" at bounding box center [409, 83] width 66 height 20
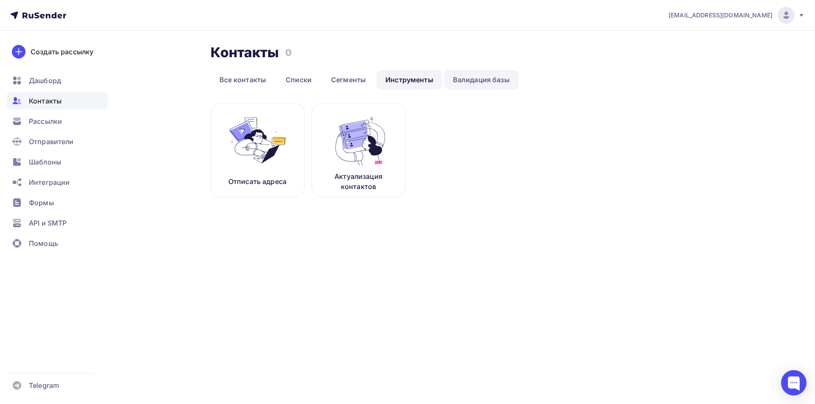
click at [496, 83] on link "Валидация базы" at bounding box center [481, 80] width 75 height 20
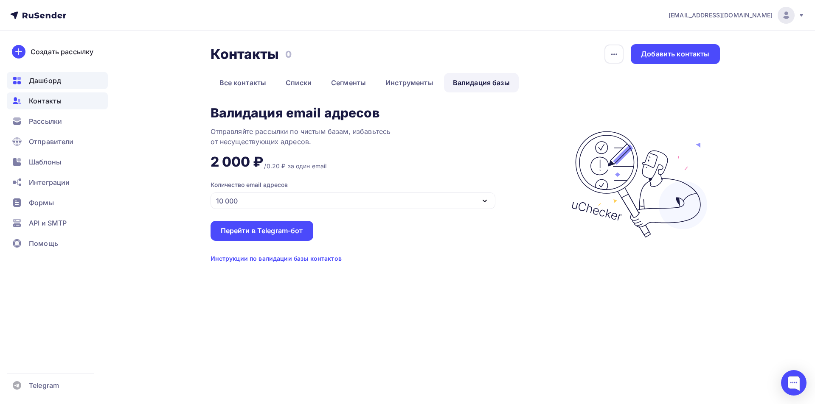
click at [80, 84] on div "Дашборд" at bounding box center [57, 80] width 101 height 17
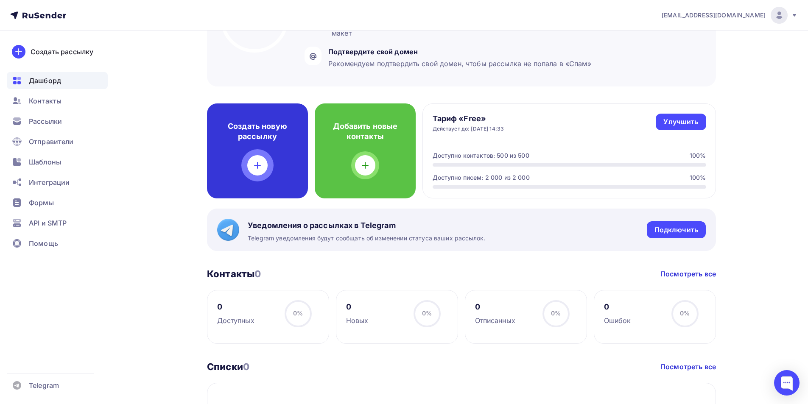
scroll to position [108, 0]
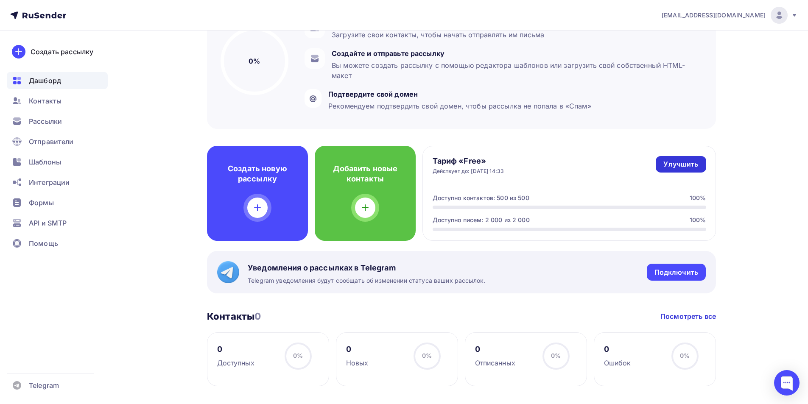
click at [679, 166] on div "Улучшить" at bounding box center [681, 165] width 35 height 10
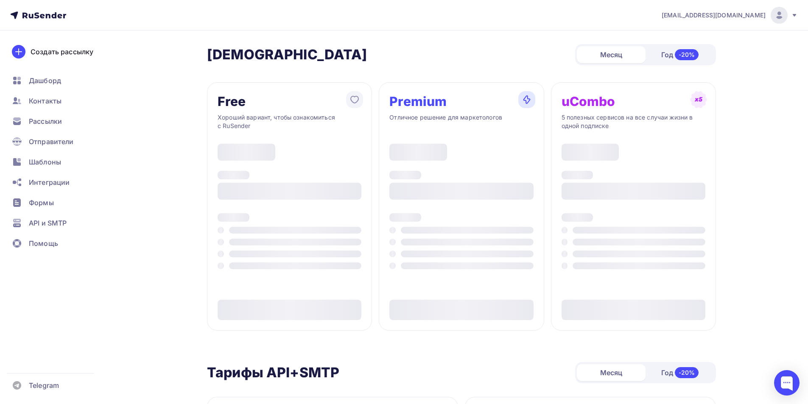
type input "500"
type input "100"
